Goal: Transaction & Acquisition: Purchase product/service

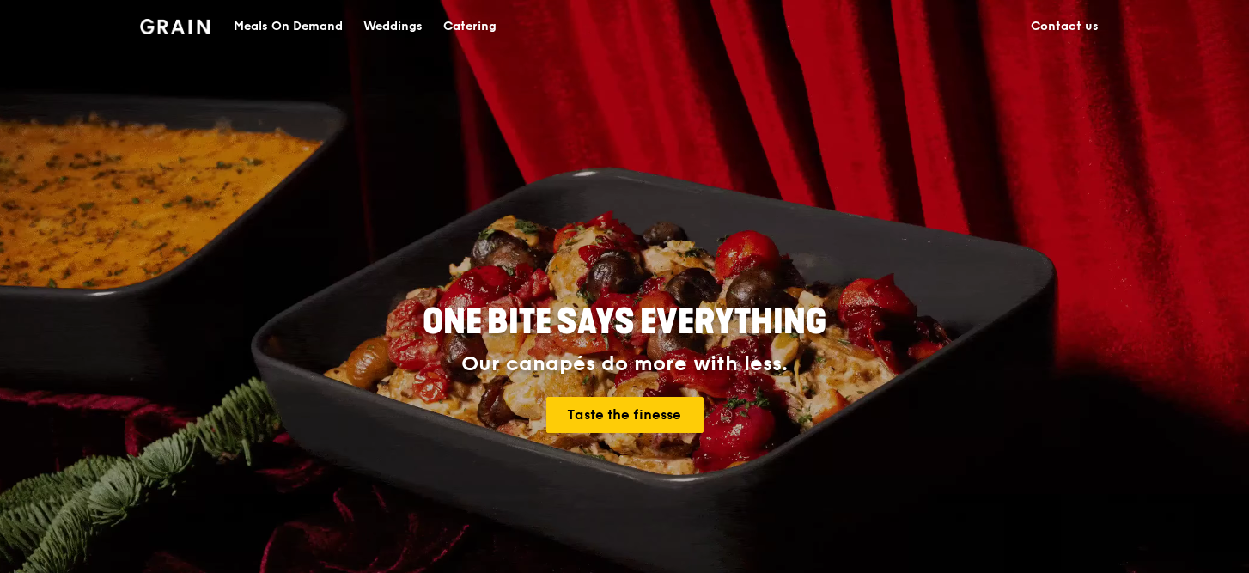
click at [270, 16] on div "Meals On Demand" at bounding box center [288, 27] width 109 height 52
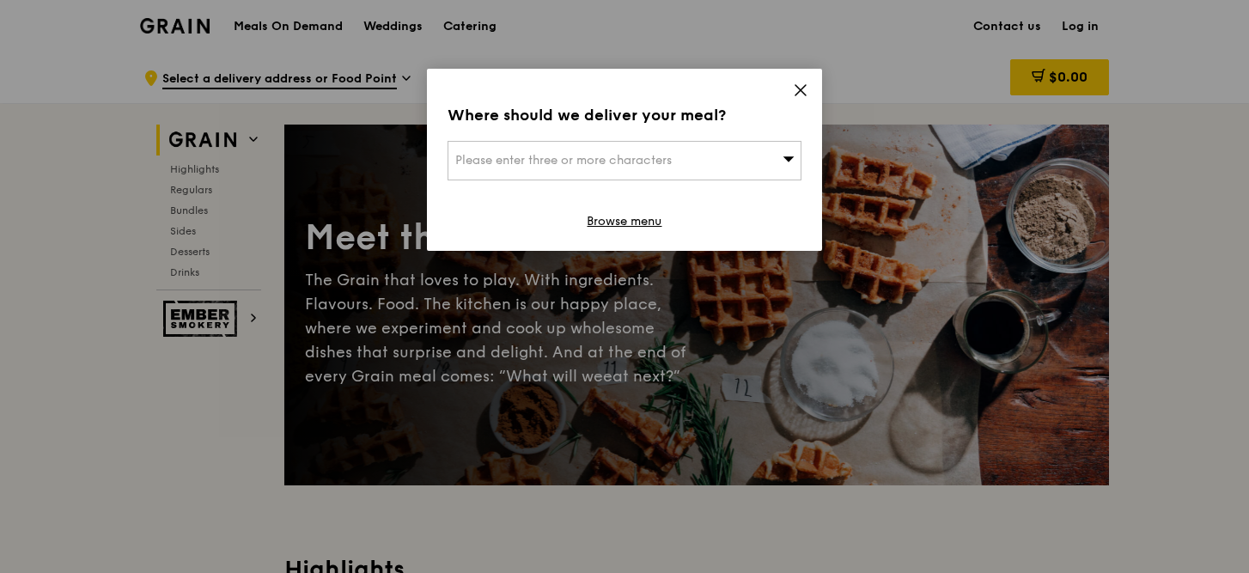
click at [681, 156] on div "Please enter three or more characters" at bounding box center [624, 161] width 354 height 40
paste input "129808"
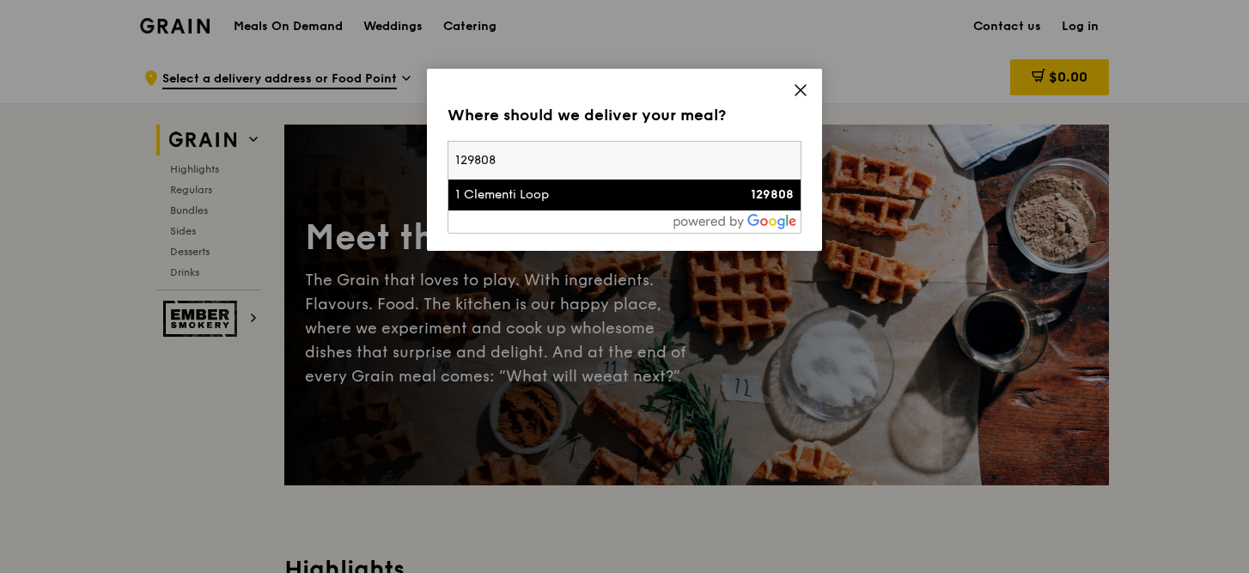
type input "129808"
click at [601, 194] on div "1 Clementi Loop" at bounding box center [582, 194] width 254 height 17
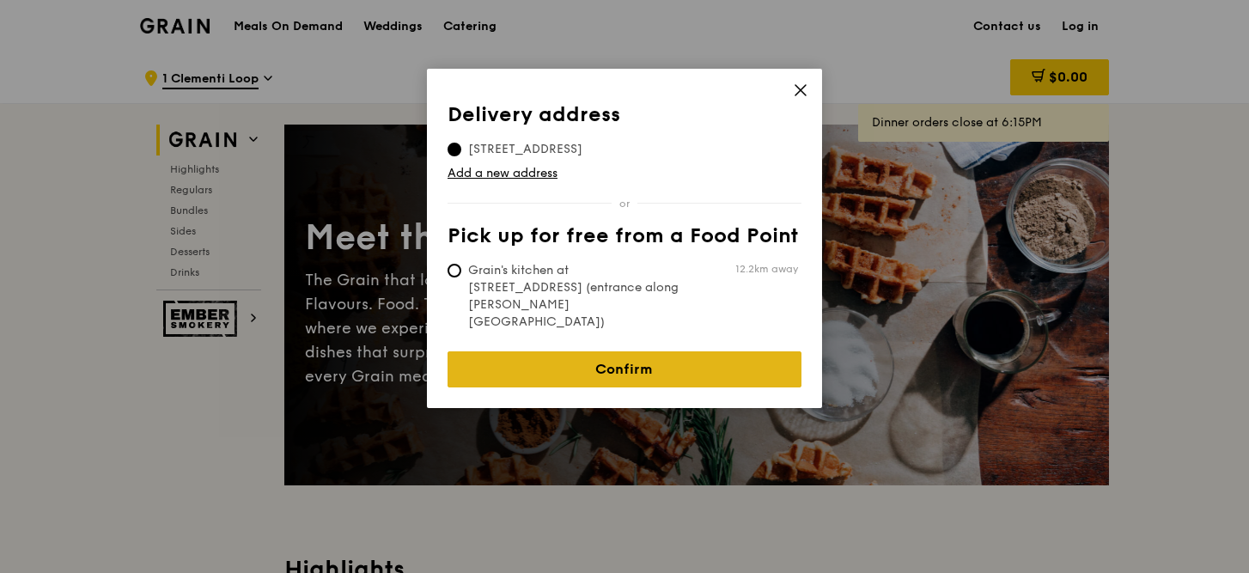
click at [618, 351] on link "Confirm" at bounding box center [624, 369] width 354 height 36
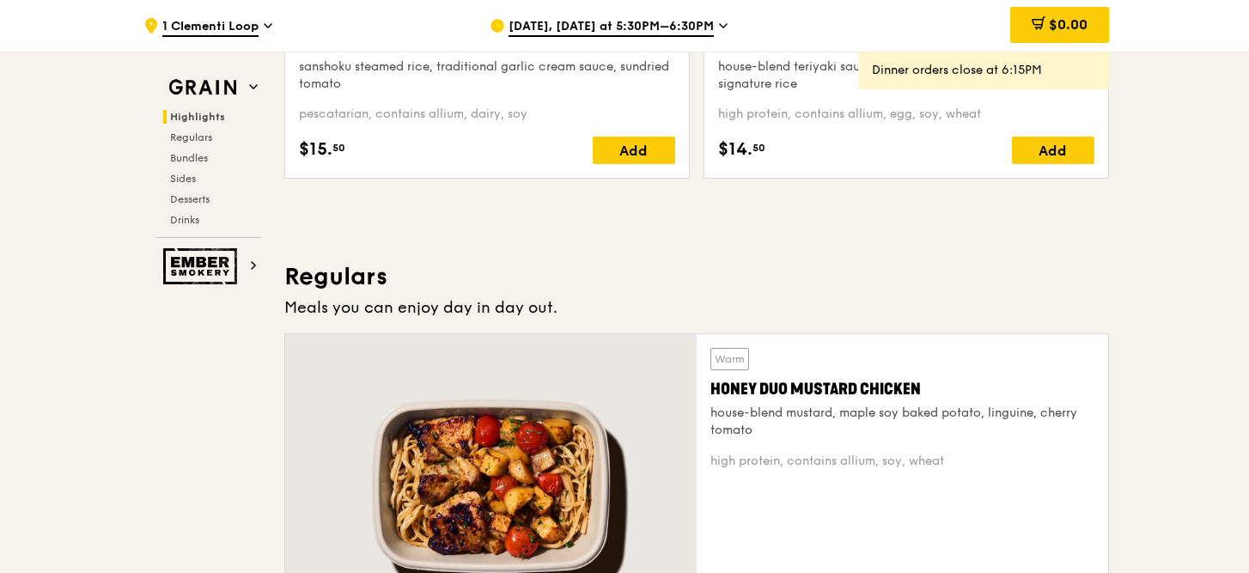
scroll to position [546, 0]
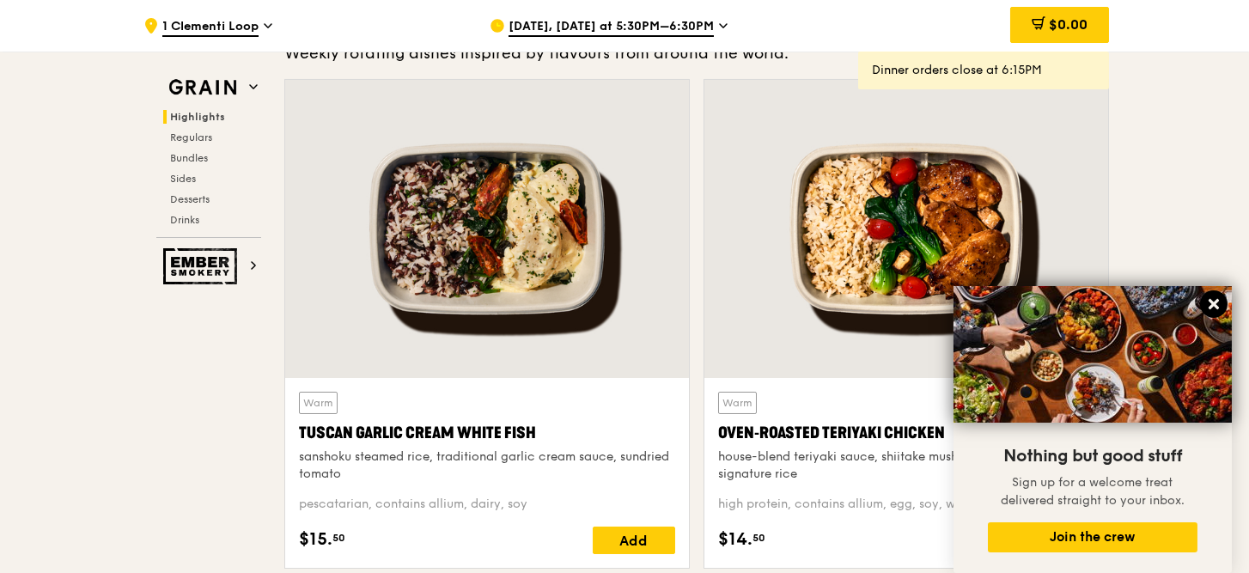
click at [1214, 302] on icon at bounding box center [1213, 304] width 10 height 10
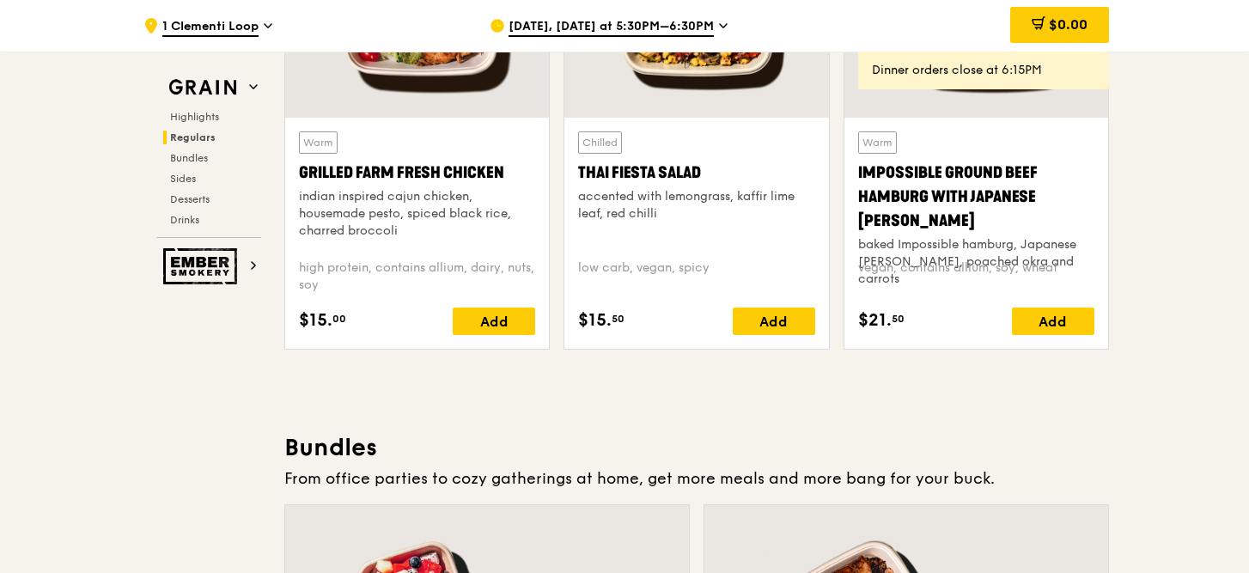
scroll to position [2108, 0]
